Goal: Task Accomplishment & Management: Manage account settings

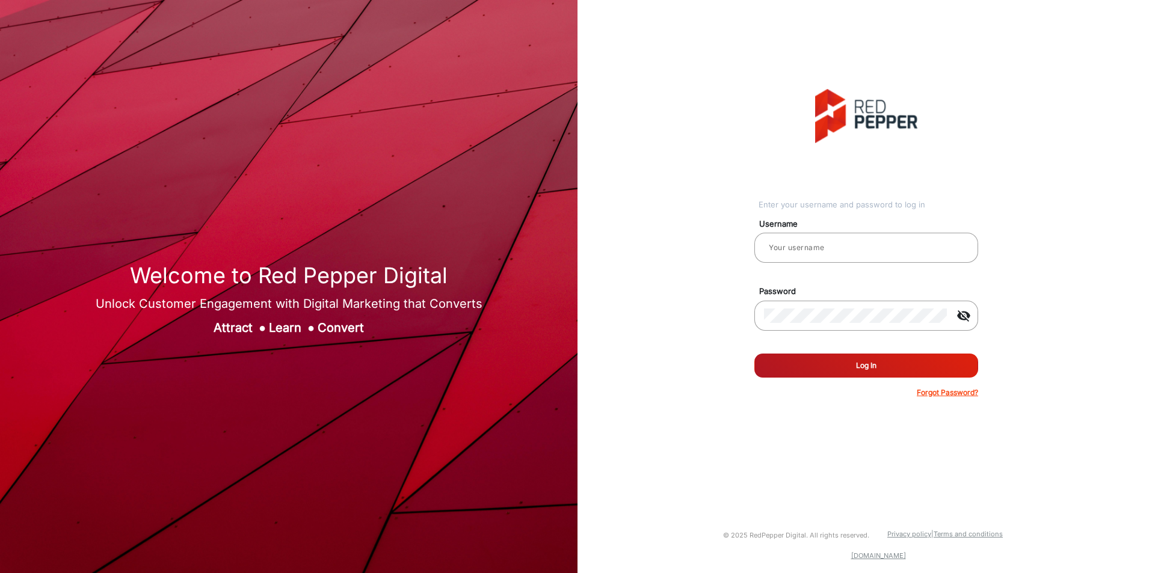
type input "[PERSON_NAME]"
click at [867, 372] on button "Log In" at bounding box center [866, 366] width 224 height 24
click at [542, 204] on img at bounding box center [288, 286] width 577 height 573
click at [849, 255] on input "[PERSON_NAME]" at bounding box center [866, 248] width 204 height 14
click at [746, 318] on mat-form-field "visibility_off" at bounding box center [866, 322] width 242 height 43
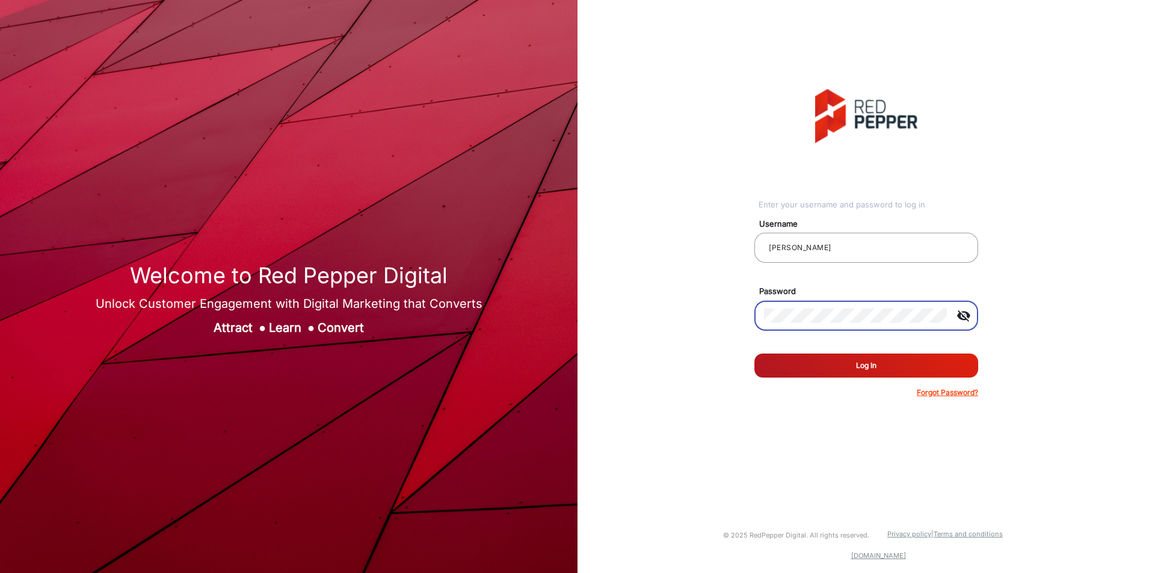
click at [754, 354] on button "Log In" at bounding box center [866, 366] width 224 height 24
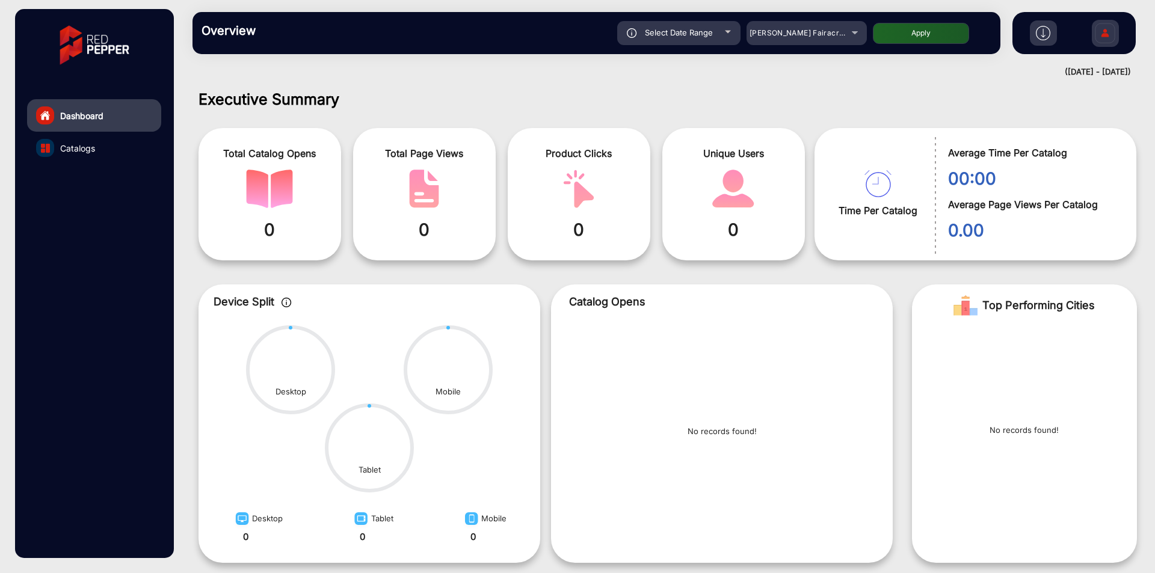
scroll to position [9, 0]
